Goal: Task Accomplishment & Management: Manage account settings

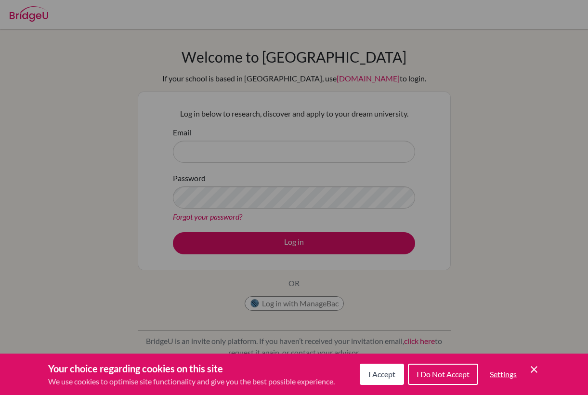
click at [383, 373] on span "I Accept" at bounding box center [381, 373] width 27 height 9
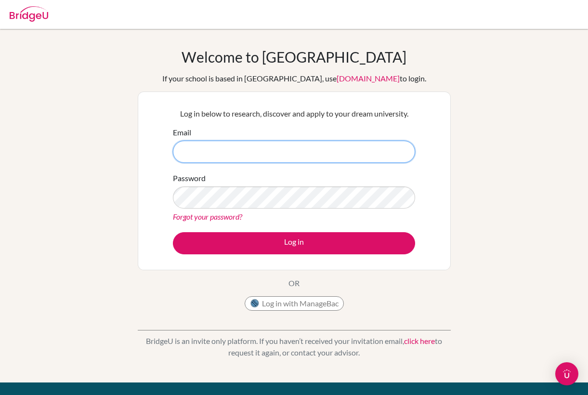
click at [279, 160] on input "Email" at bounding box center [294, 152] width 242 height 22
type input "[EMAIL_ADDRESS][DOMAIN_NAME]"
click at [294, 243] on button "Log in" at bounding box center [294, 243] width 242 height 22
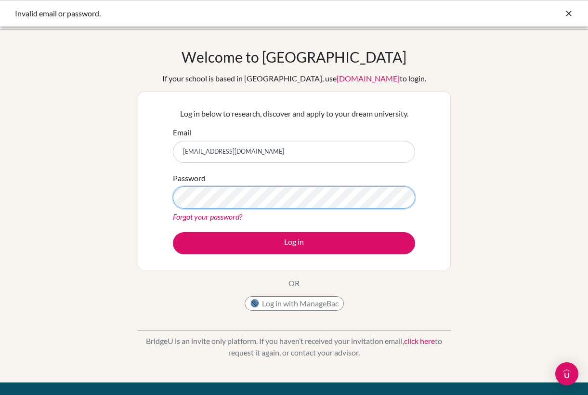
click at [294, 243] on button "Log in" at bounding box center [294, 243] width 242 height 22
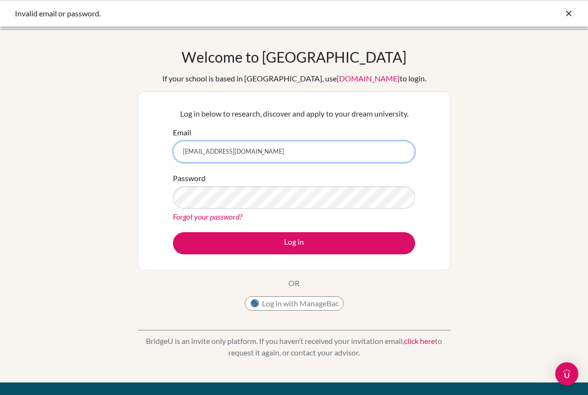
click at [206, 153] on input "[EMAIL_ADDRESS][DOMAIN_NAME]" at bounding box center [294, 152] width 242 height 22
type input "[EMAIL_ADDRESS][DOMAIN_NAME]"
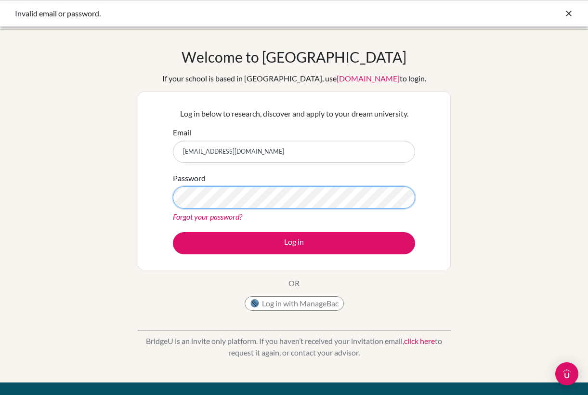
click at [294, 243] on button "Log in" at bounding box center [294, 243] width 242 height 22
